Goal: Information Seeking & Learning: Learn about a topic

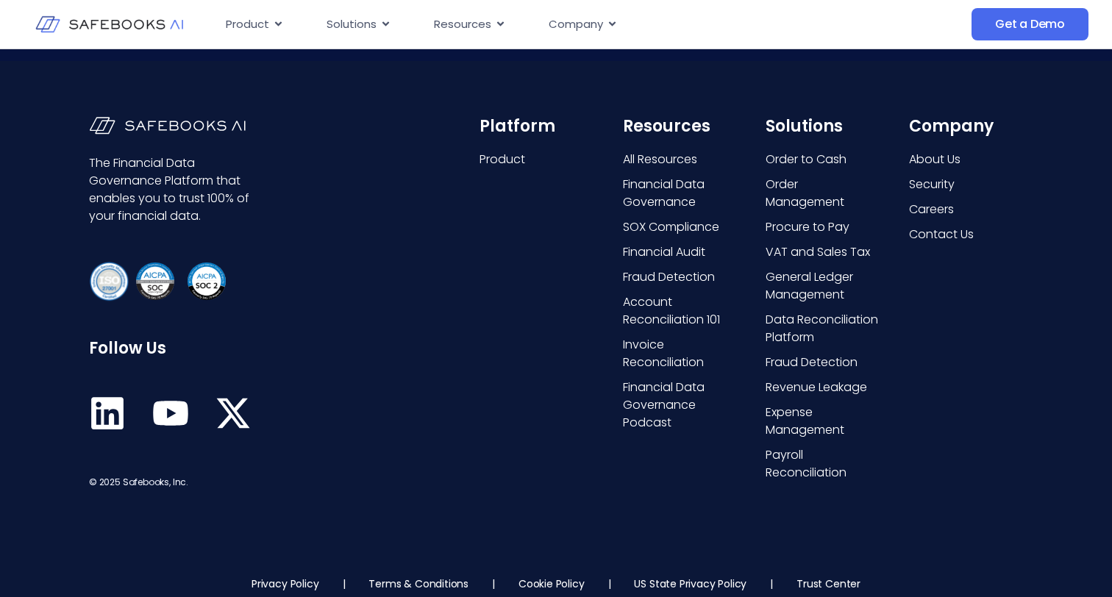
scroll to position [3839, 0]
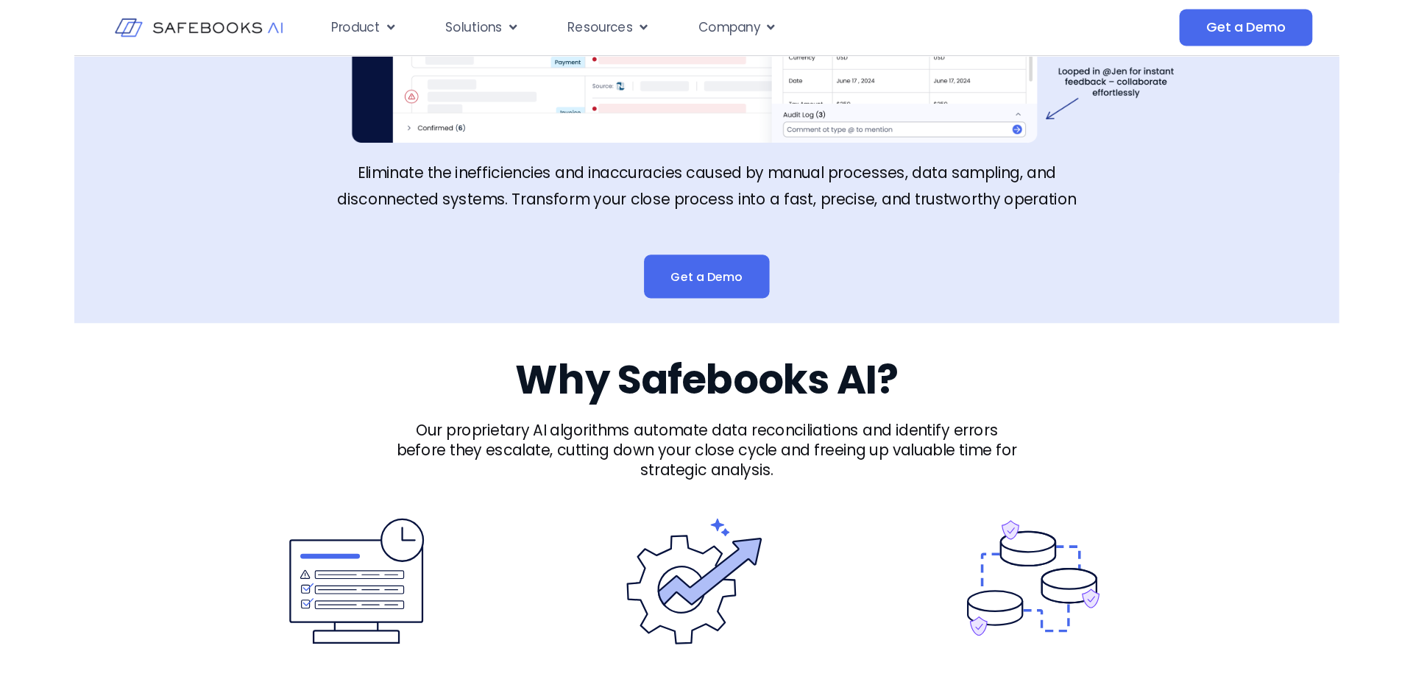
scroll to position [2641, 0]
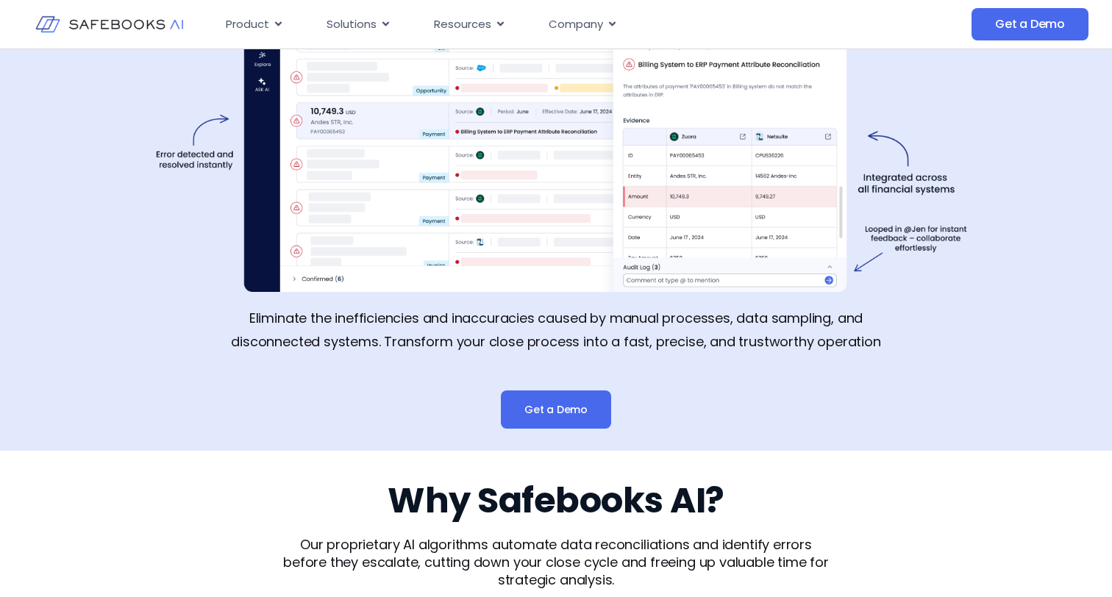
click at [450, 436] on div "From Stress to Complete Control Eliminate the inefficiencies and inaccuracies c…" at bounding box center [556, 137] width 836 height 628
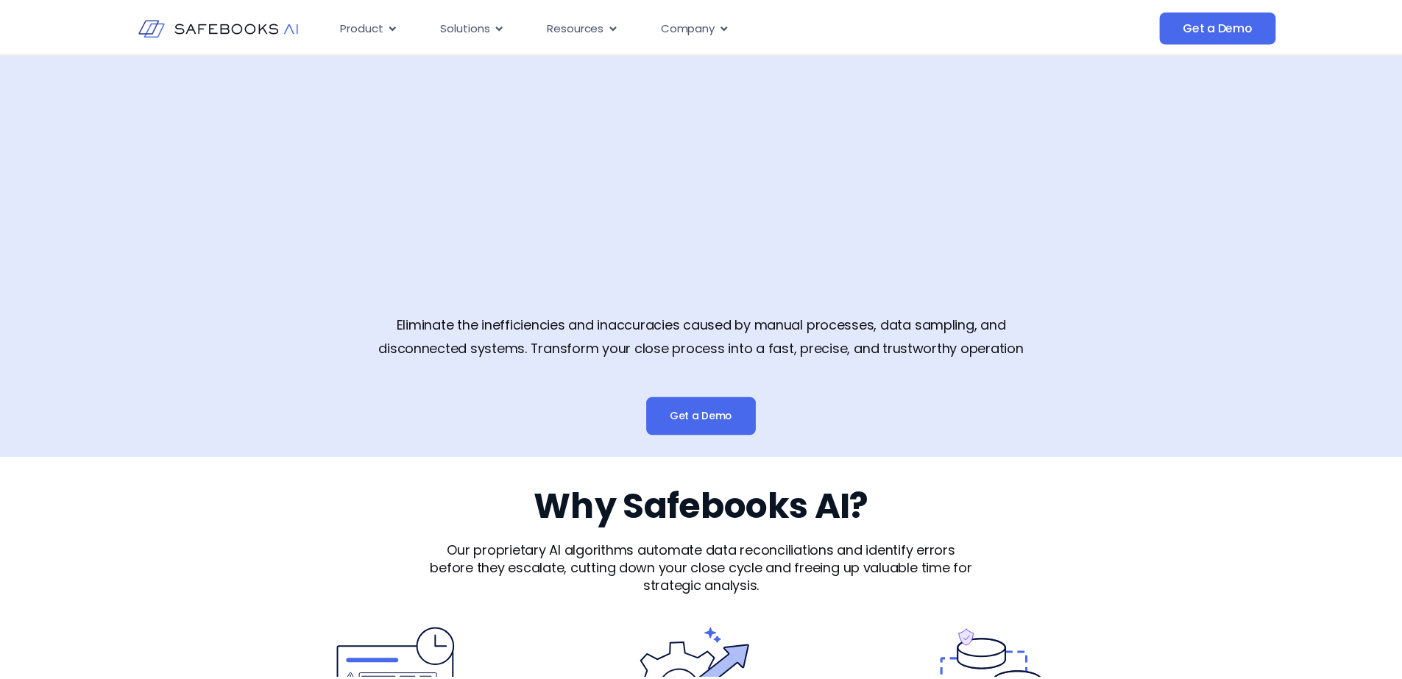
scroll to position [2650, 0]
